Goal: Task Accomplishment & Management: Manage account settings

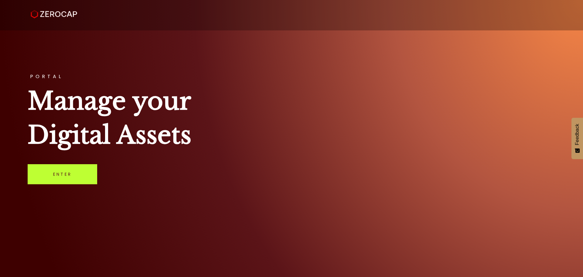
click at [70, 171] on link "Enter" at bounding box center [63, 174] width 70 height 20
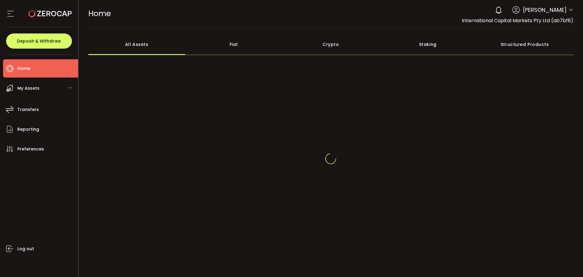
click at [569, 11] on icon at bounding box center [571, 10] width 5 height 5
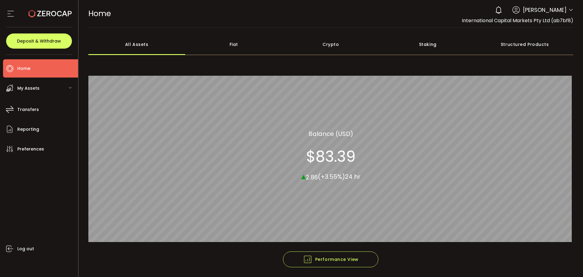
click at [569, 9] on icon at bounding box center [571, 10] width 5 height 5
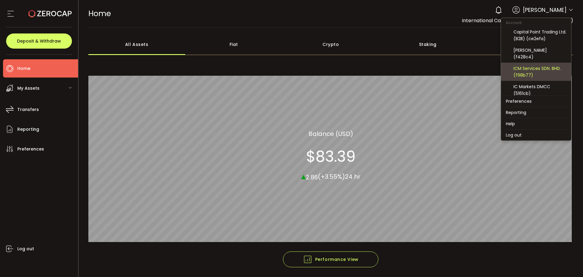
scroll to position [113, 0]
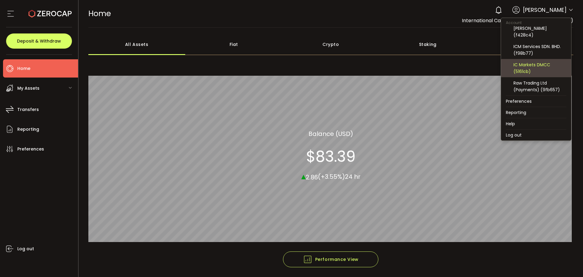
click at [538, 71] on div "IC Markets DMCC (5161cb)" at bounding box center [540, 67] width 53 height 13
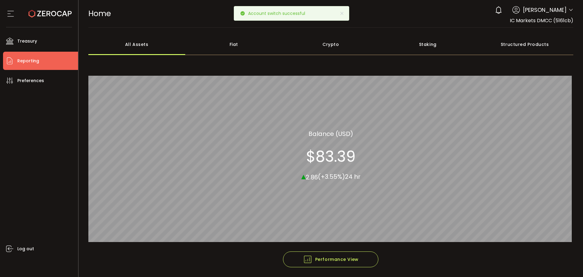
click at [34, 62] on span "Reporting" at bounding box center [28, 61] width 22 height 9
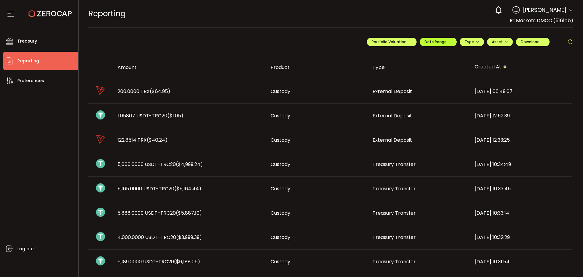
click at [440, 45] on button "Date Range" at bounding box center [438, 42] width 37 height 9
click at [398, 54] on icon at bounding box center [399, 54] width 8 height 6
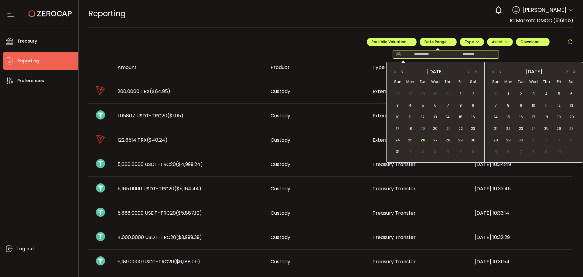
click at [403, 71] on button "button" at bounding box center [402, 72] width 7 height 4
click at [469, 71] on button "button" at bounding box center [468, 72] width 7 height 4
click at [461, 93] on span "1" at bounding box center [460, 93] width 7 height 7
click at [401, 152] on span "31" at bounding box center [397, 151] width 7 height 7
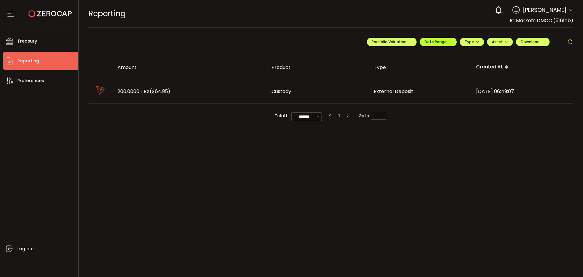
click at [450, 42] on icon "button" at bounding box center [450, 42] width 4 height 4
click at [398, 54] on icon at bounding box center [399, 54] width 8 height 6
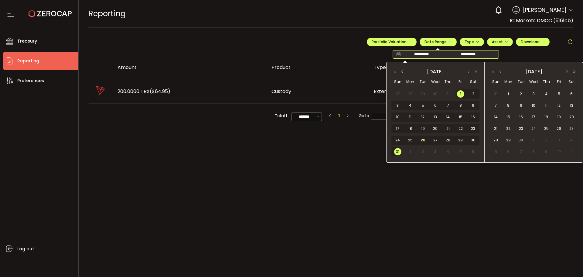
click at [401, 70] on button "button" at bounding box center [402, 72] width 7 height 4
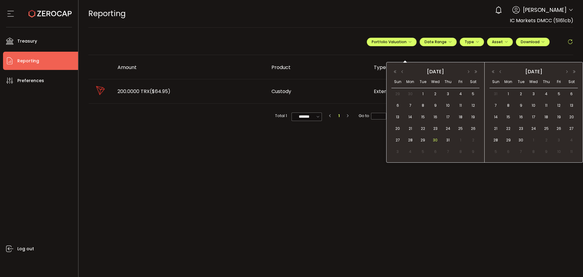
click at [433, 139] on span "30" at bounding box center [435, 139] width 7 height 7
click at [499, 71] on button "button" at bounding box center [500, 72] width 7 height 4
click at [498, 152] on span "31" at bounding box center [495, 151] width 7 height 7
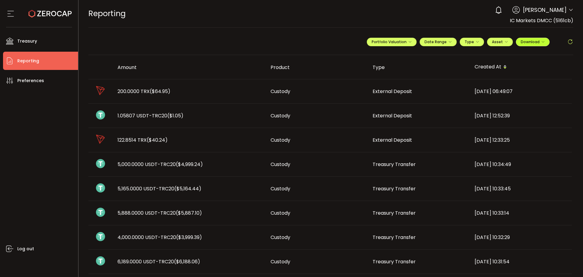
click at [532, 42] on span "Download" at bounding box center [533, 41] width 24 height 5
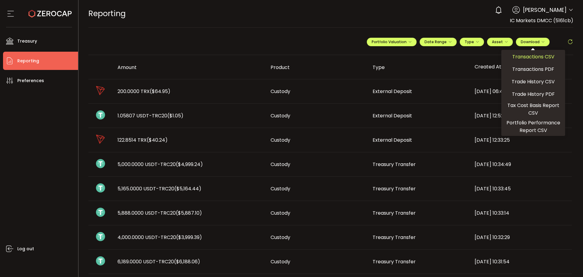
click at [532, 55] on span "Transactions CSV" at bounding box center [534, 57] width 42 height 8
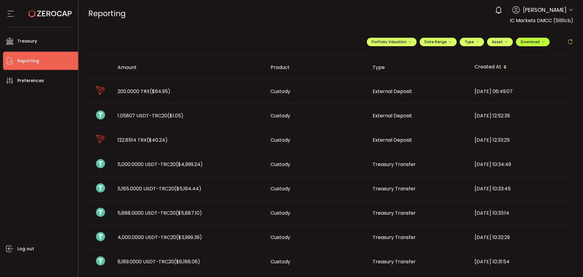
click at [533, 43] on span "Download" at bounding box center [533, 41] width 24 height 5
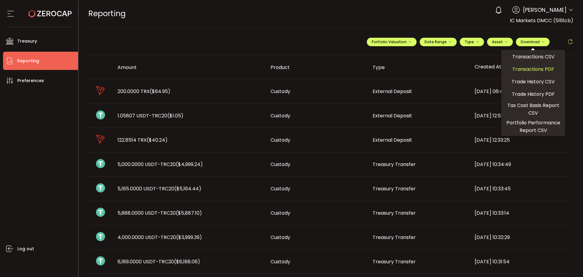
click at [550, 67] on span "Transactions PDF" at bounding box center [534, 69] width 42 height 8
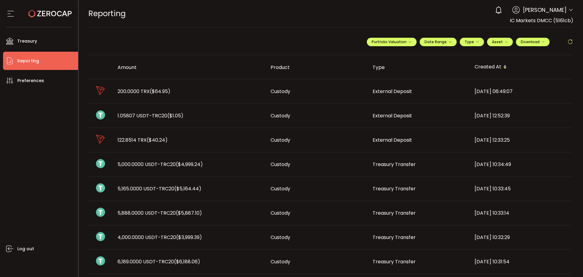
click at [53, 12] on icon at bounding box center [50, 13] width 43 height 43
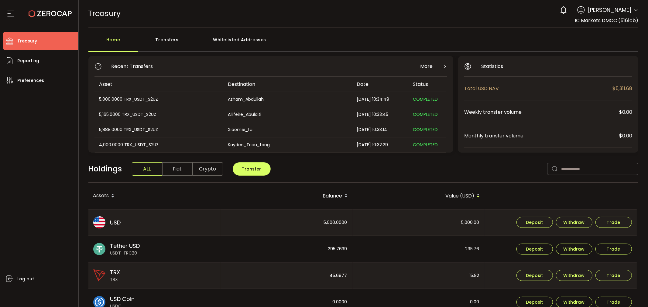
drag, startPoint x: 575, startPoint y: 1, endPoint x: 460, endPoint y: 29, distance: 118.3
click at [460, 29] on main "Home Transfers Whitelisted Addresses Recent Transfers More Asset Destination Da…" at bounding box center [364, 265] width 570 height 475
click at [52, 13] on use at bounding box center [50, 14] width 43 height 8
click at [583, 10] on icon at bounding box center [635, 10] width 5 height 5
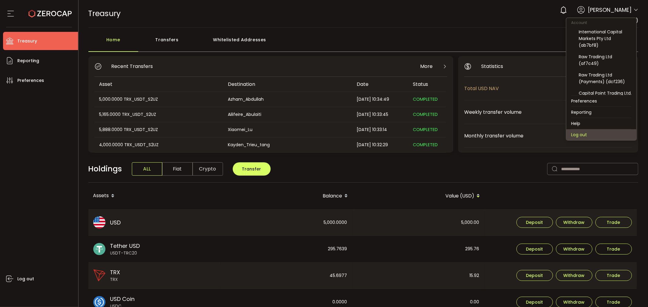
click at [579, 131] on li "Log out" at bounding box center [601, 134] width 70 height 11
